Goal: Transaction & Acquisition: Book appointment/travel/reservation

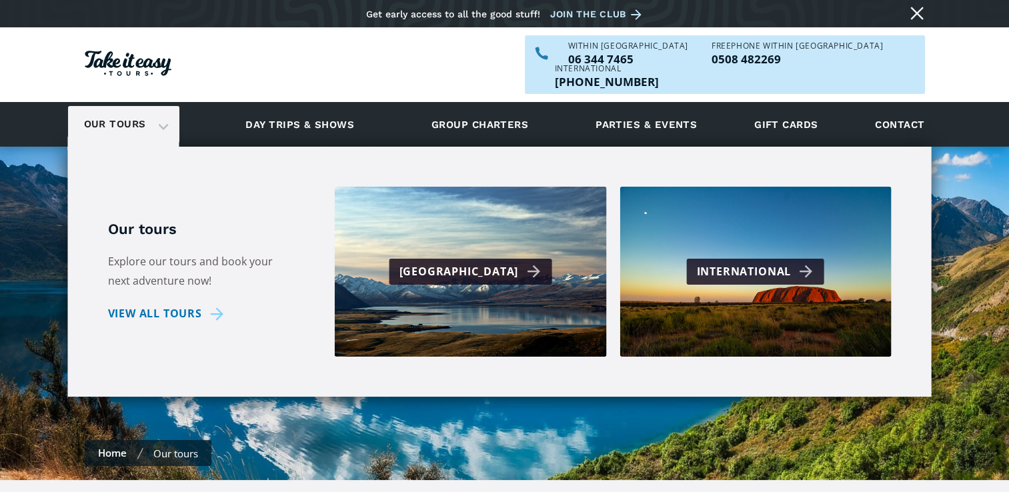
click at [160, 106] on div "Our tours" at bounding box center [123, 124] width 111 height 37
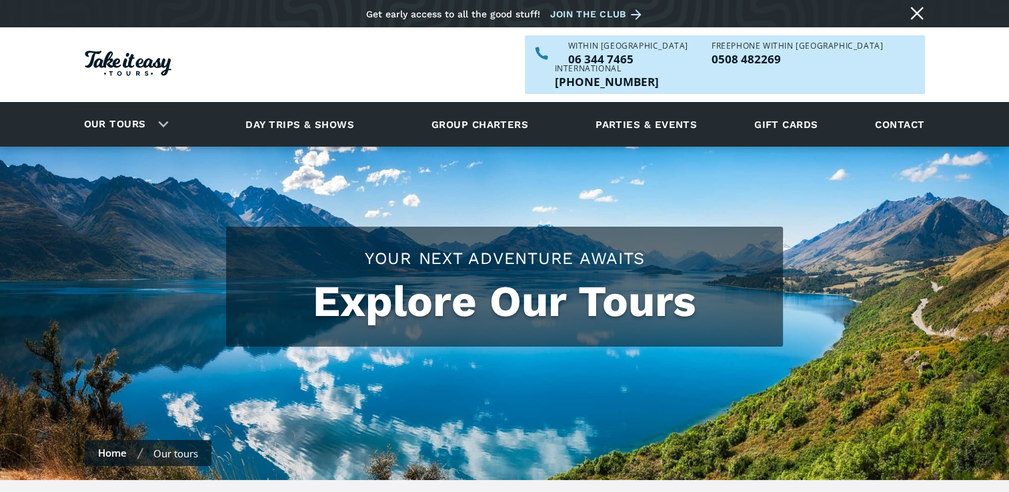
click at [117, 109] on link "Our tours" at bounding box center [115, 124] width 82 height 31
click at [159, 106] on div "Our tours" at bounding box center [123, 124] width 111 height 37
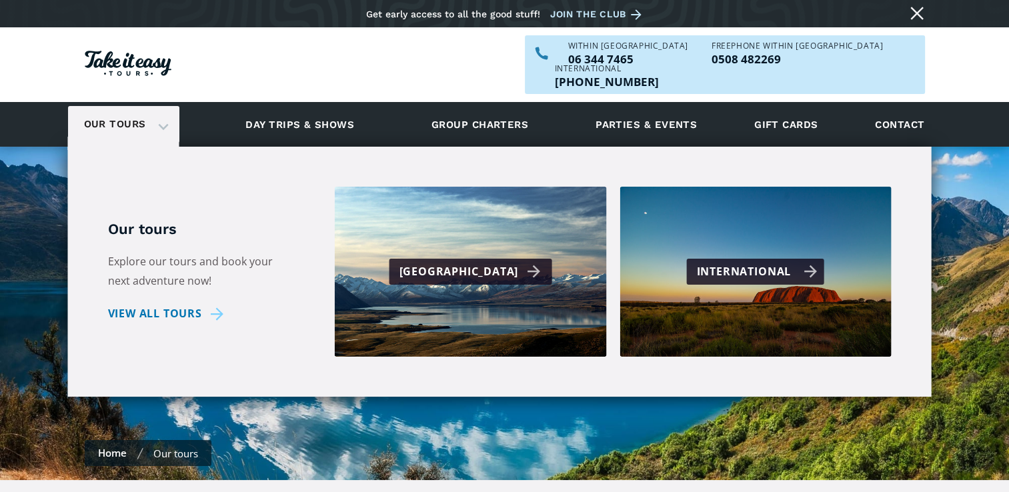
click at [749, 262] on div "International" at bounding box center [757, 271] width 121 height 19
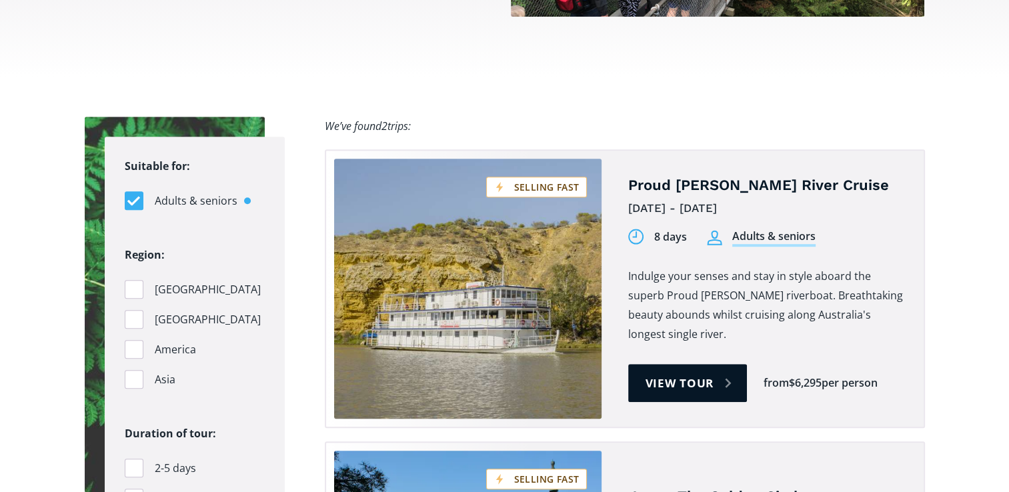
scroll to position [822, 0]
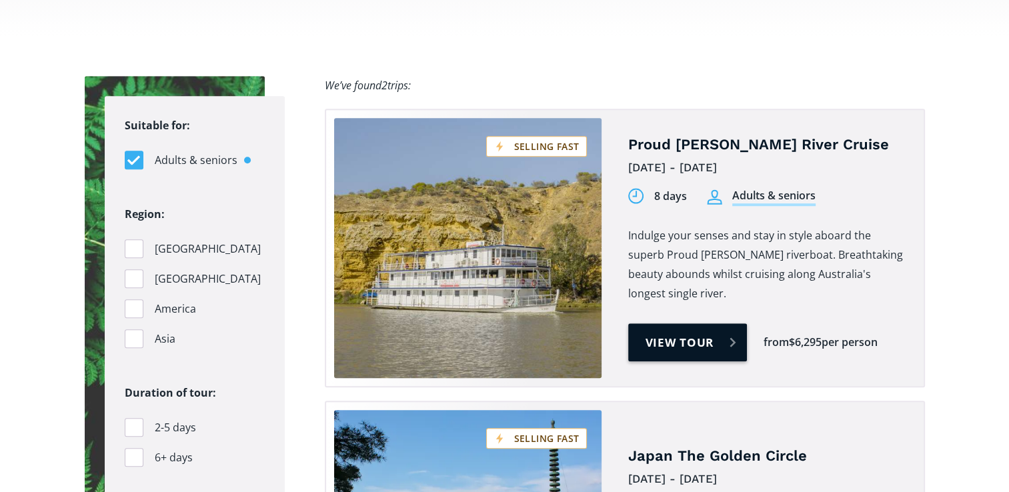
click at [687, 323] on link "View tour" at bounding box center [687, 342] width 119 height 38
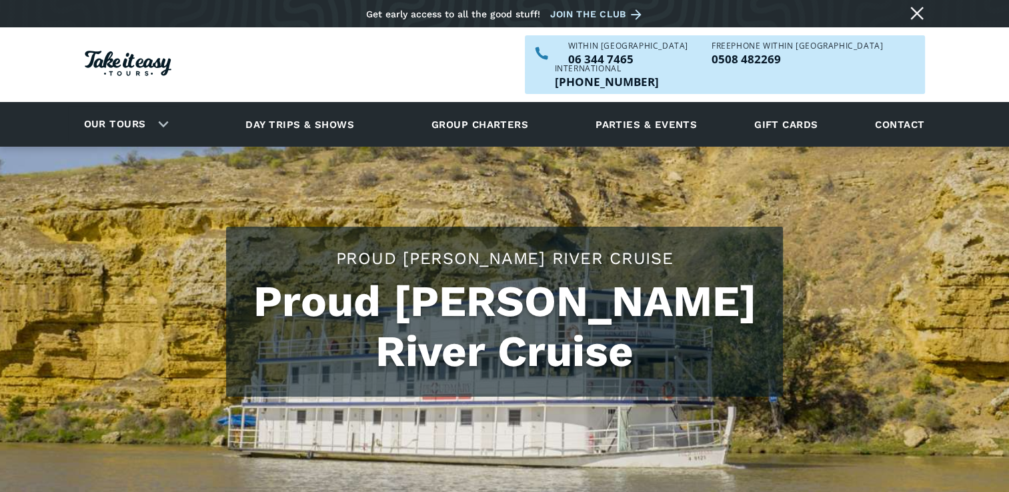
click at [585, 287] on h1 "Proud [PERSON_NAME] River Cruise" at bounding box center [504, 327] width 530 height 100
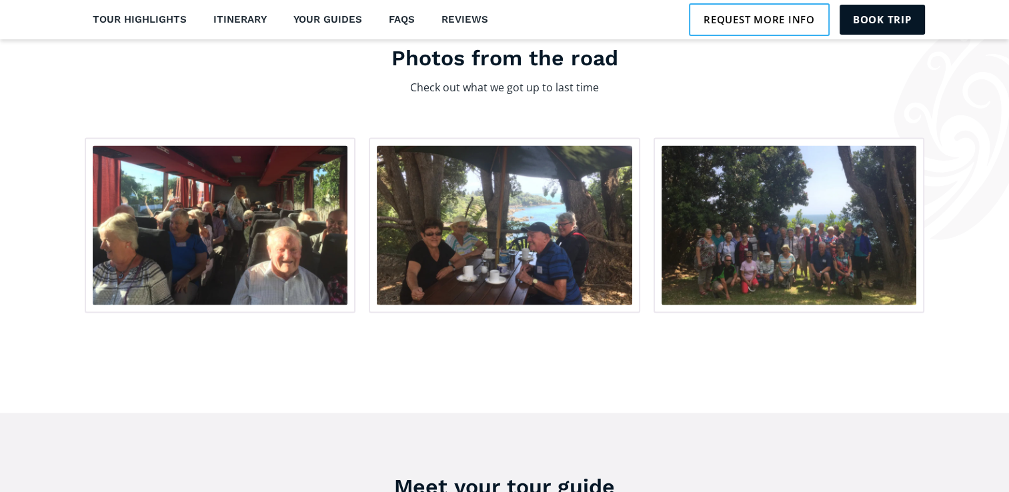
scroll to position [2133, 0]
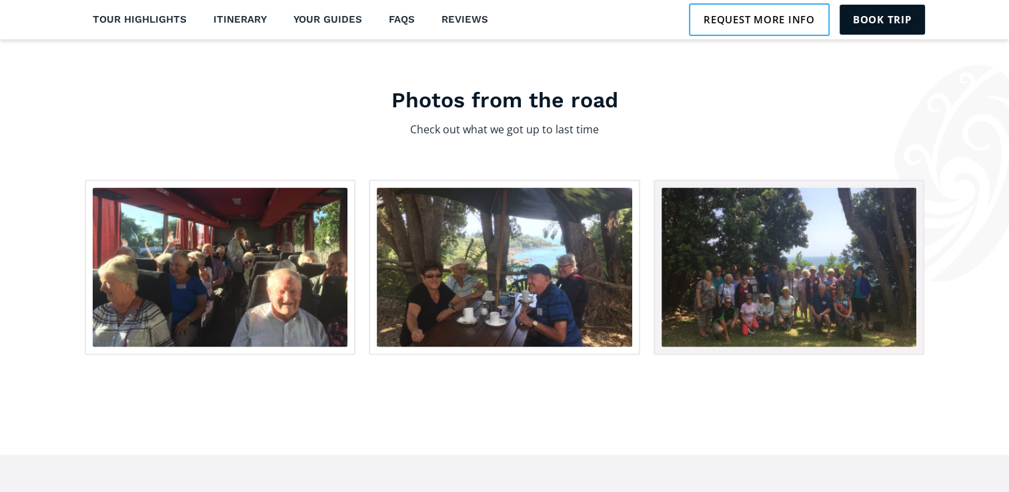
click at [791, 281] on img "open lightbox" at bounding box center [789, 266] width 255 height 159
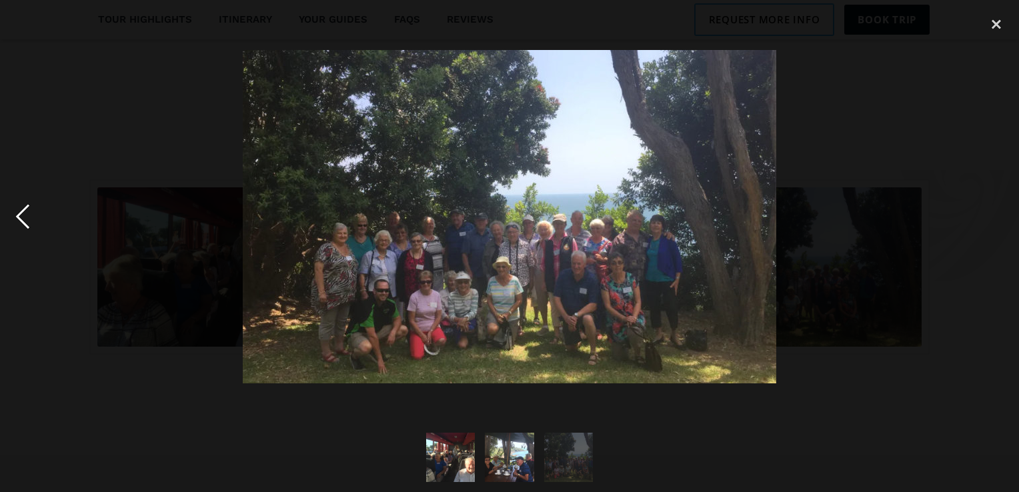
click at [22, 215] on div "previous image" at bounding box center [22, 216] width 45 height 413
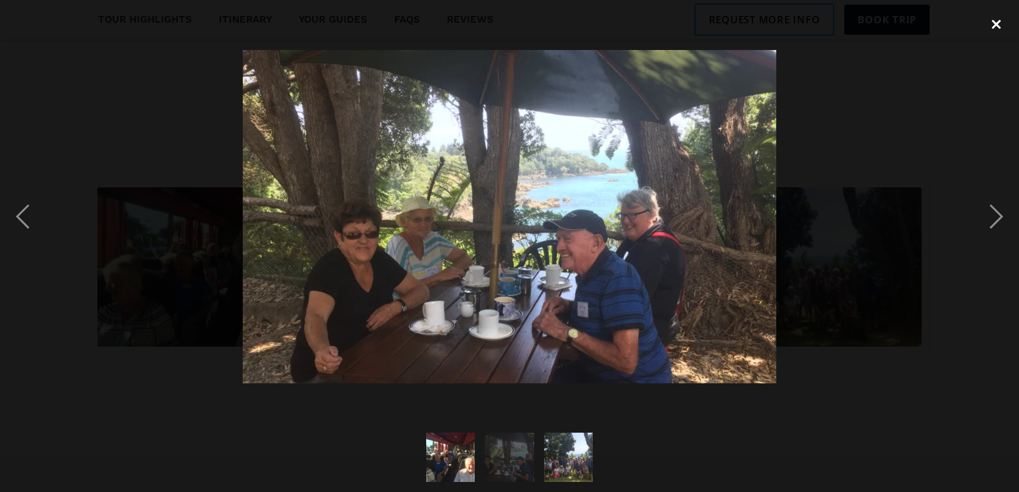
click at [998, 24] on div "close lightbox" at bounding box center [996, 24] width 45 height 29
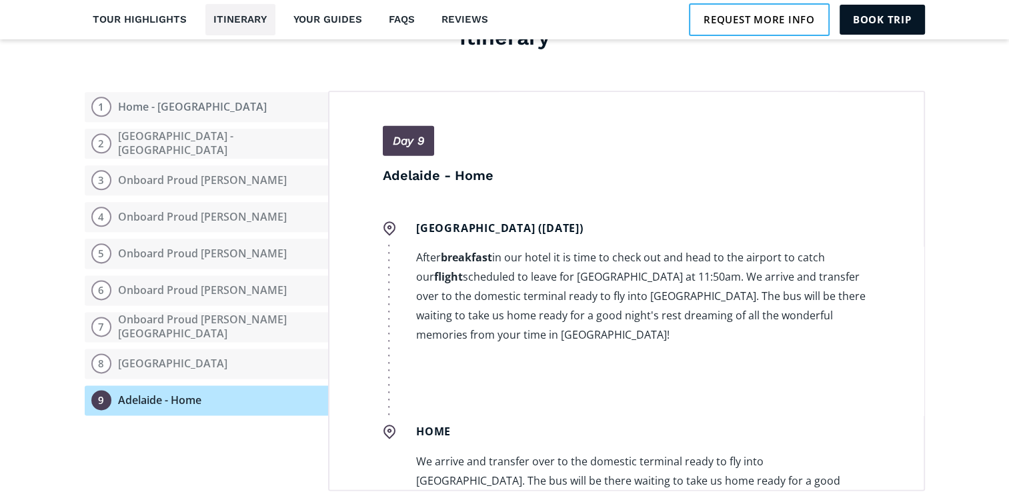
scroll to position [1485, 0]
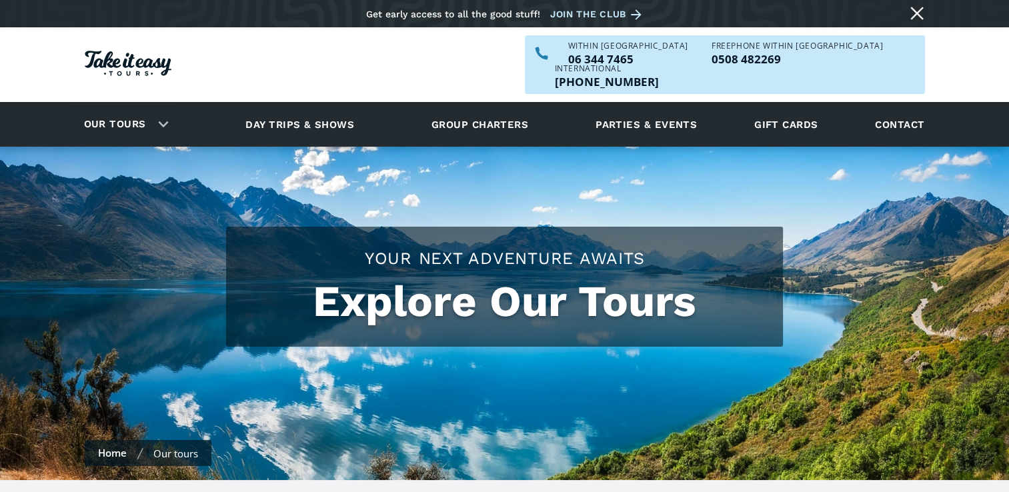
checkbox input "true"
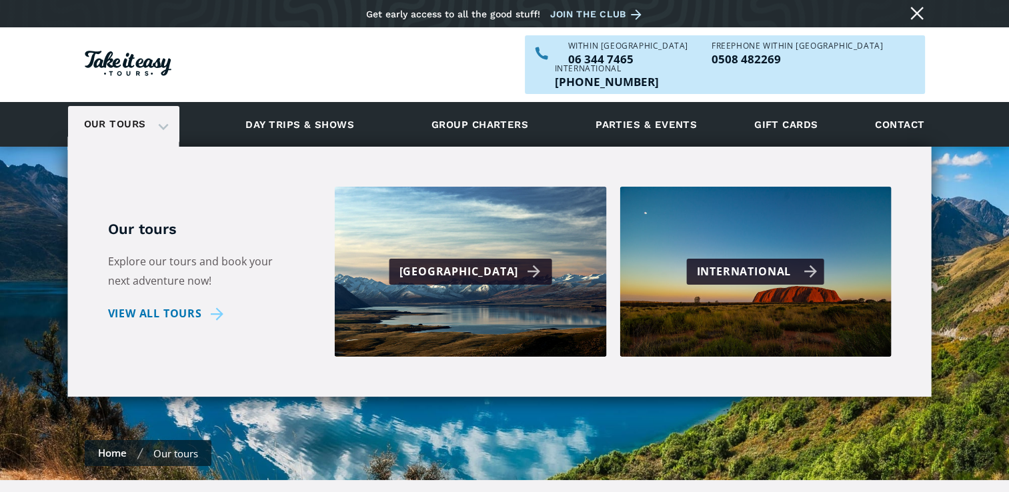
click at [743, 262] on div "International" at bounding box center [757, 271] width 121 height 19
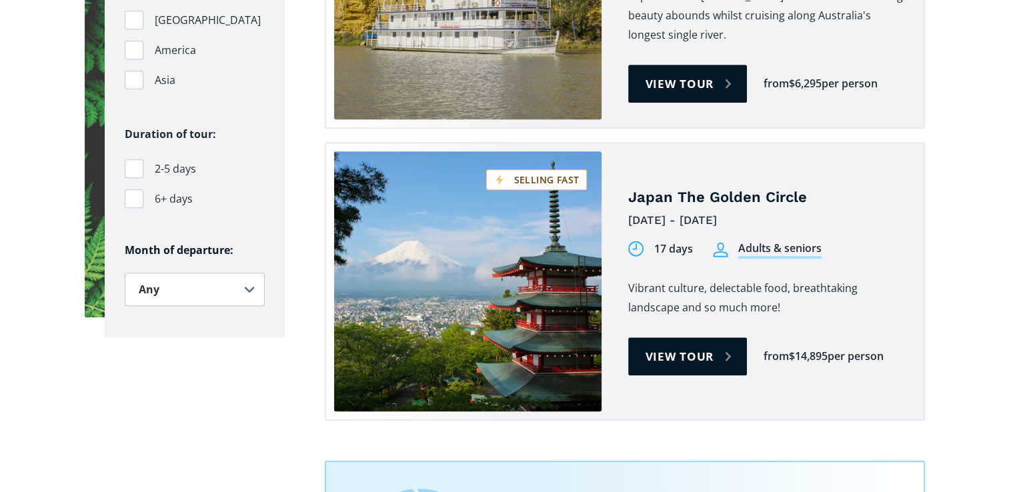
scroll to position [1078, 0]
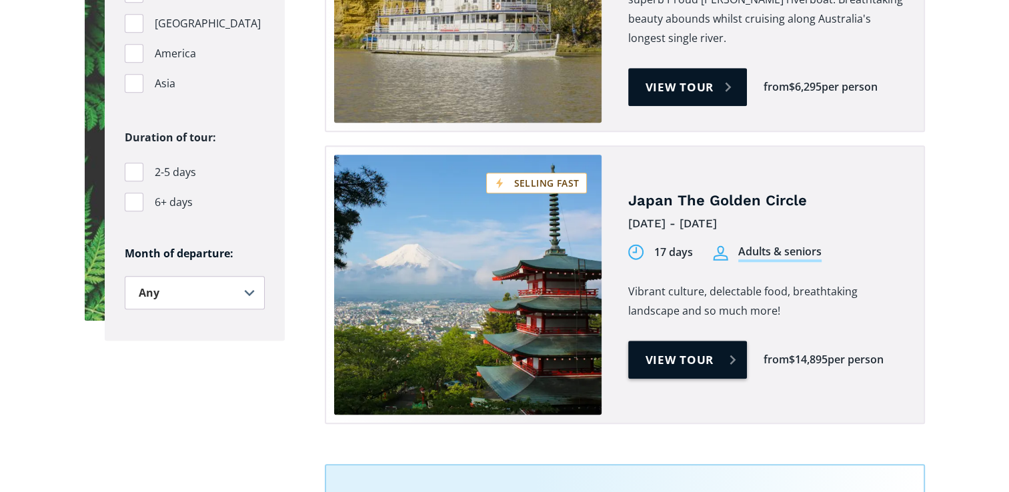
click at [700, 341] on link "View tour" at bounding box center [687, 360] width 119 height 38
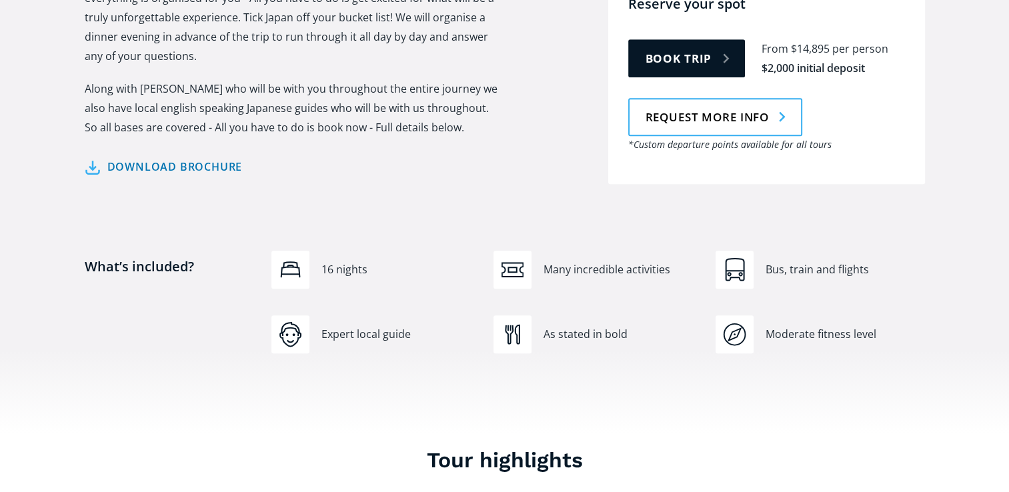
scroll to position [795, 0]
